Goal: Navigation & Orientation: Find specific page/section

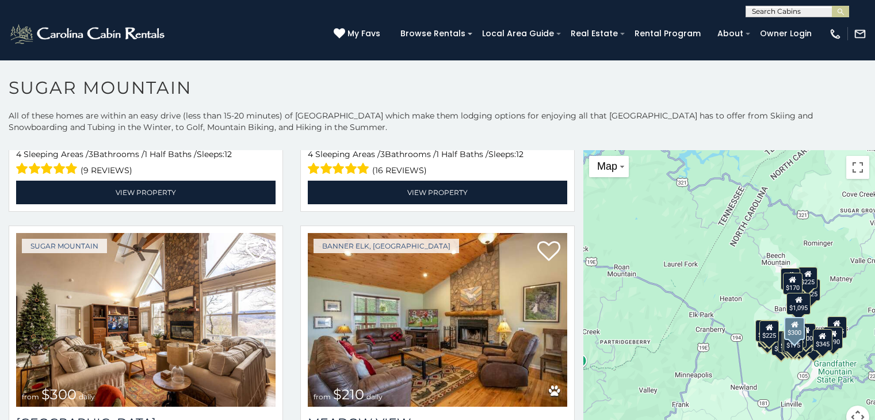
scroll to position [2615, 0]
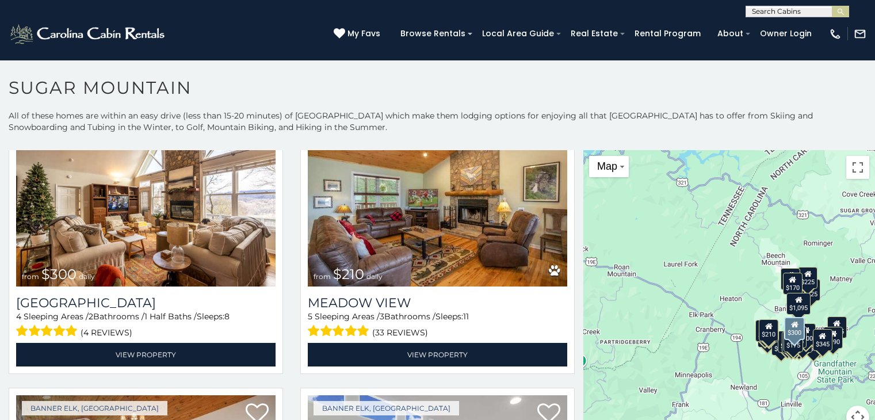
click at [215, 189] on img at bounding box center [146, 200] width 260 height 174
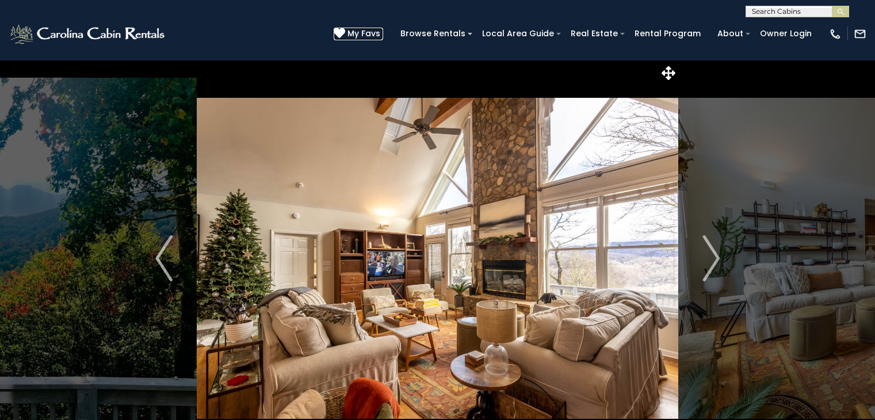
click at [380, 37] on span "My Favs" at bounding box center [364, 34] width 33 height 12
